Goal: Entertainment & Leisure: Consume media (video, audio)

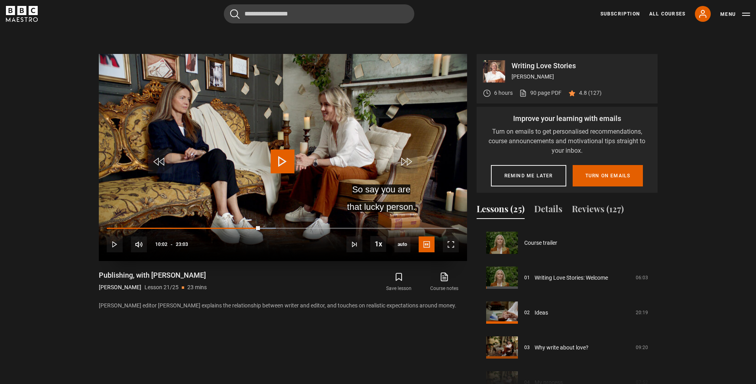
scroll to position [538, 0]
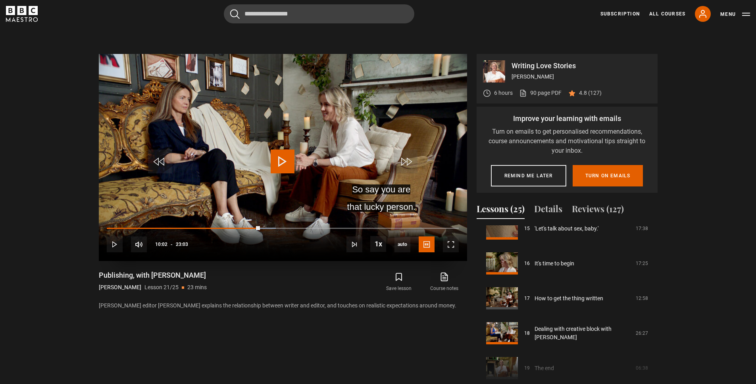
click at [285, 165] on span "Video Player" at bounding box center [283, 162] width 24 height 24
click at [451, 242] on span "Video Player" at bounding box center [451, 245] width 16 height 16
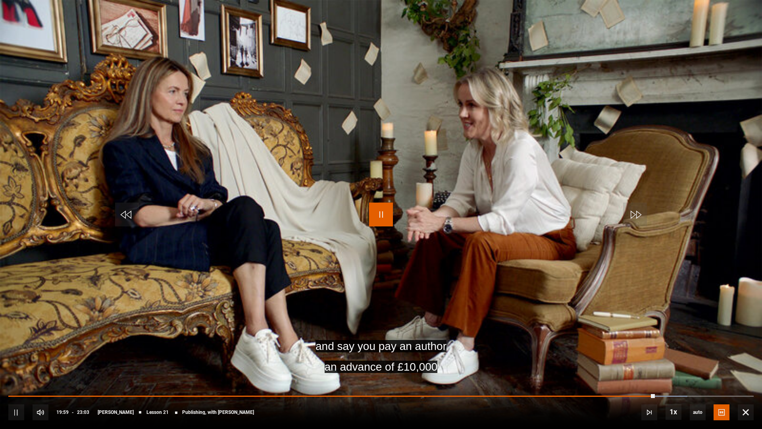
click at [387, 209] on span "Video Player" at bounding box center [381, 215] width 24 height 24
click at [386, 213] on span "Video Player" at bounding box center [381, 215] width 24 height 24
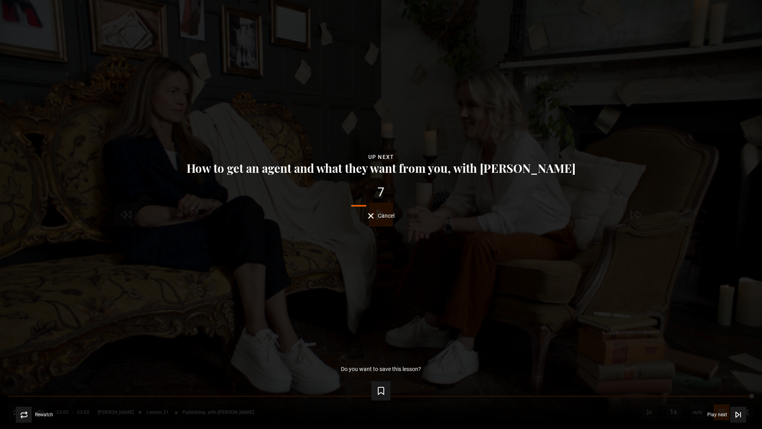
click at [384, 169] on button "How to get an agent and what they want from you, with [PERSON_NAME]" at bounding box center [381, 168] width 394 height 12
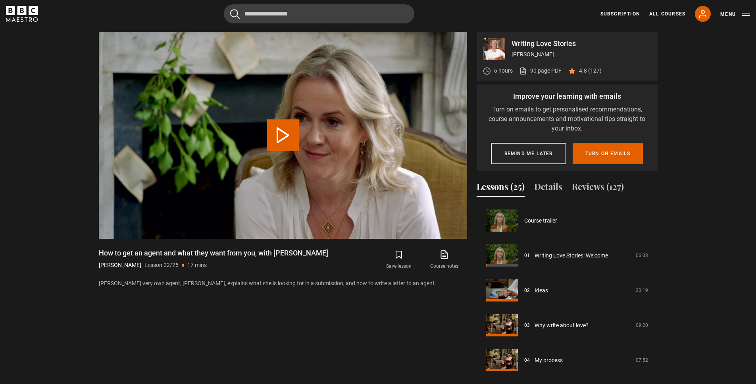
scroll to position [734, 0]
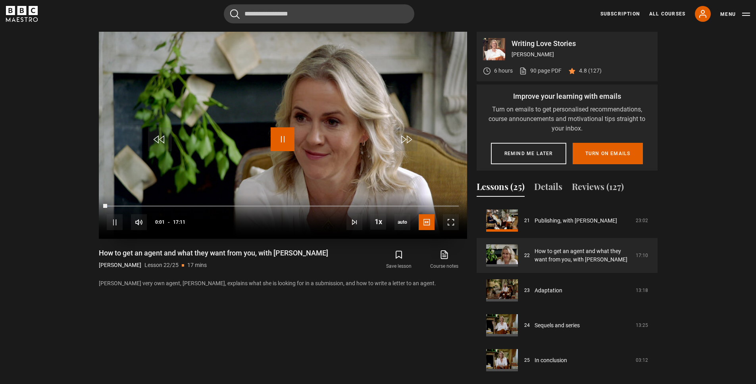
click at [282, 139] on span "Video Player" at bounding box center [283, 139] width 24 height 24
